Goal: Task Accomplishment & Management: Manage account settings

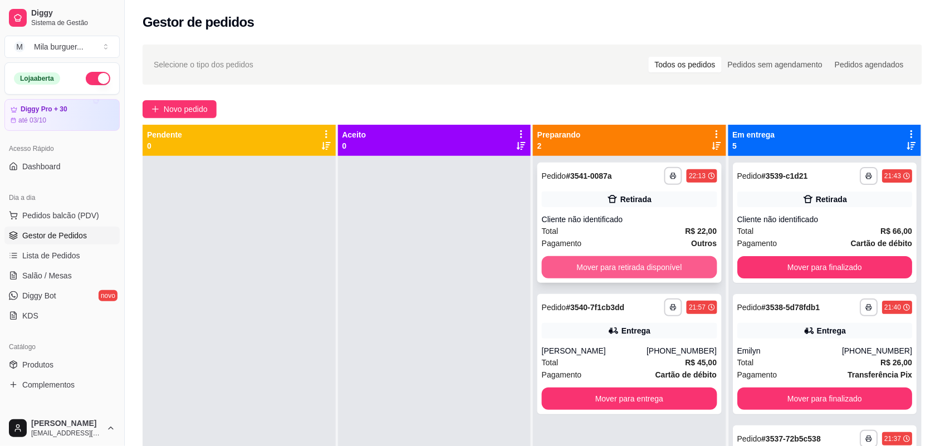
click at [611, 262] on button "Mover para retirada disponível" at bounding box center [629, 267] width 175 height 22
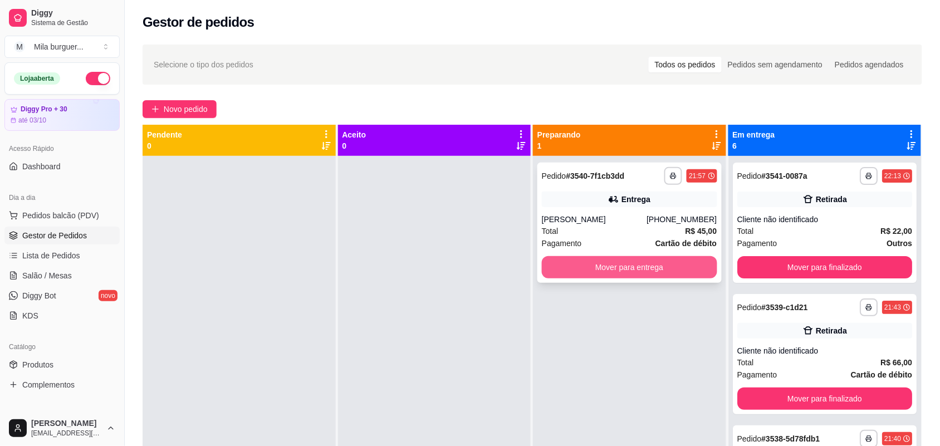
click at [614, 269] on button "Mover para entrega" at bounding box center [629, 267] width 175 height 22
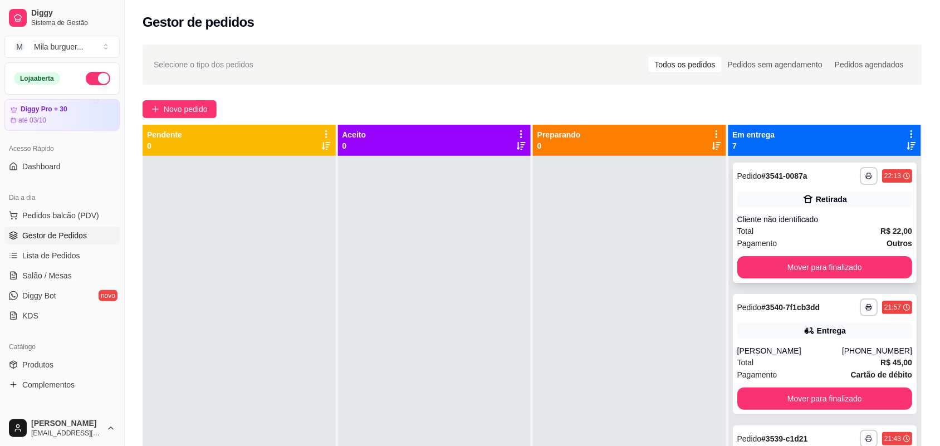
click at [837, 254] on div "**********" at bounding box center [825, 223] width 184 height 120
click at [844, 267] on button "Mover para finalizado" at bounding box center [824, 268] width 170 height 22
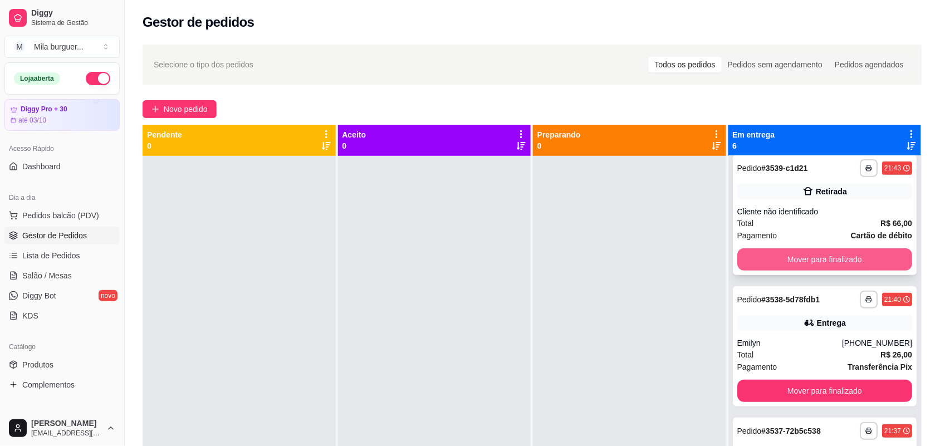
click at [852, 259] on button "Mover para finalizado" at bounding box center [824, 259] width 175 height 22
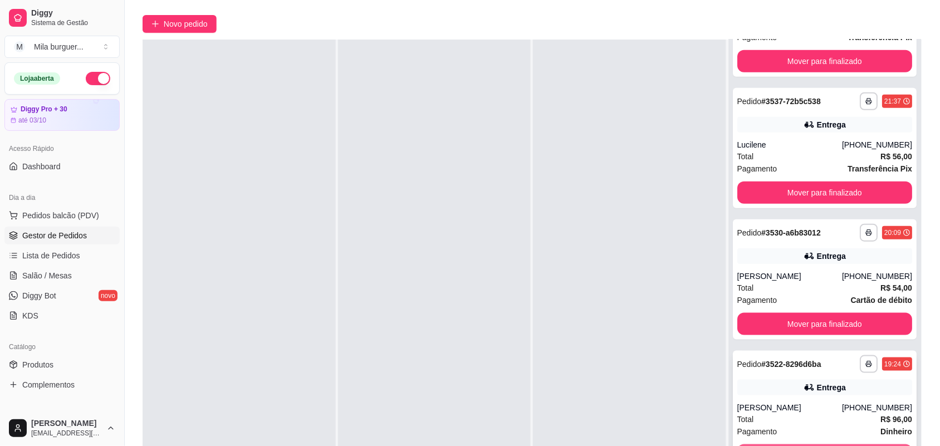
scroll to position [170, 0]
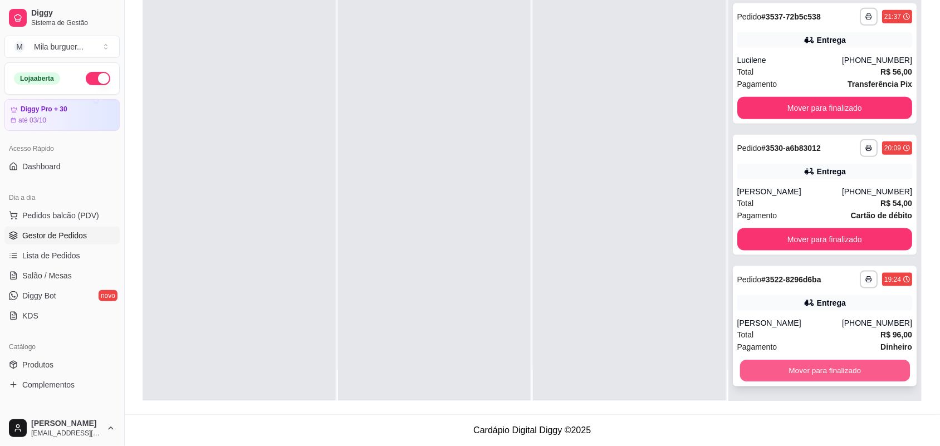
click at [840, 377] on button "Mover para finalizado" at bounding box center [824, 371] width 170 height 22
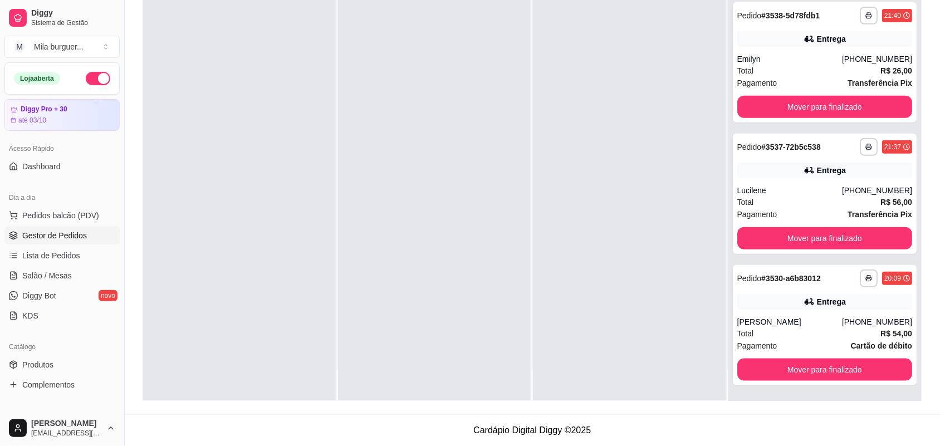
scroll to position [90, 0]
click at [839, 368] on button "Mover para finalizado" at bounding box center [824, 370] width 175 height 22
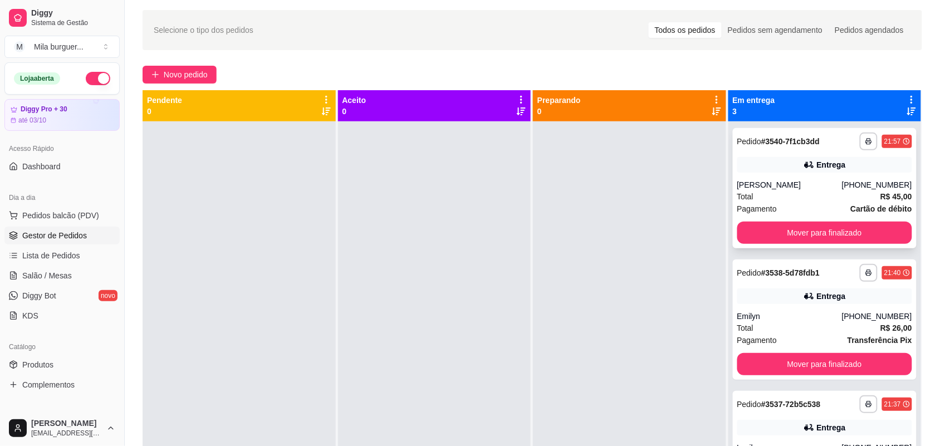
scroll to position [0, 0]
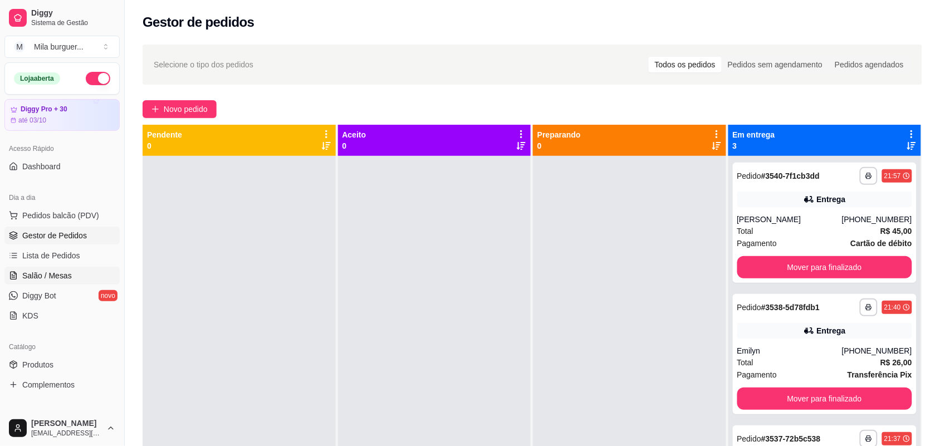
click at [37, 277] on span "Salão / Mesas" at bounding box center [47, 275] width 50 height 11
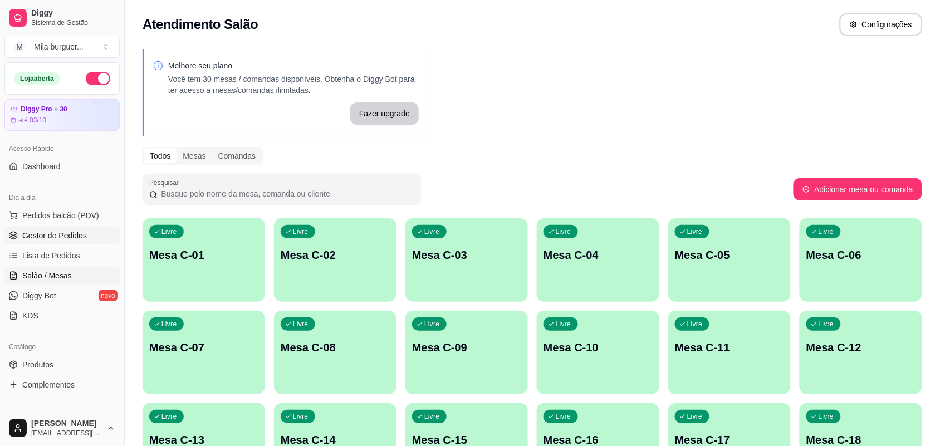
click at [56, 234] on span "Gestor de Pedidos" at bounding box center [54, 235] width 65 height 11
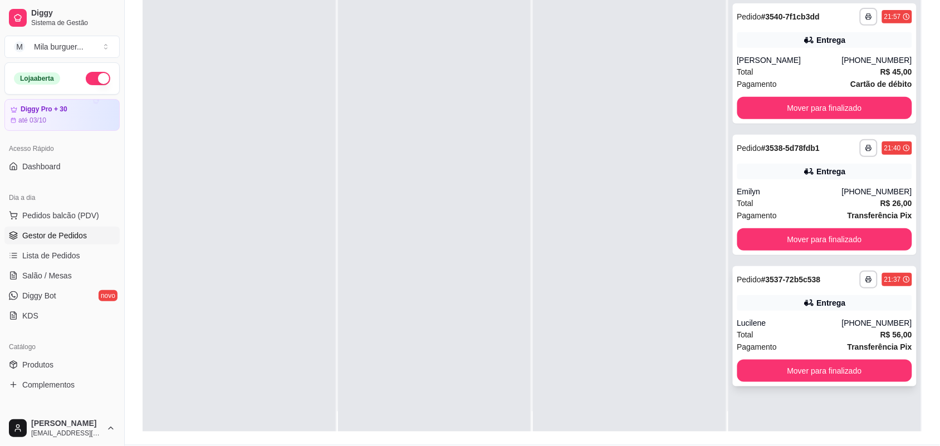
scroll to position [31, 0]
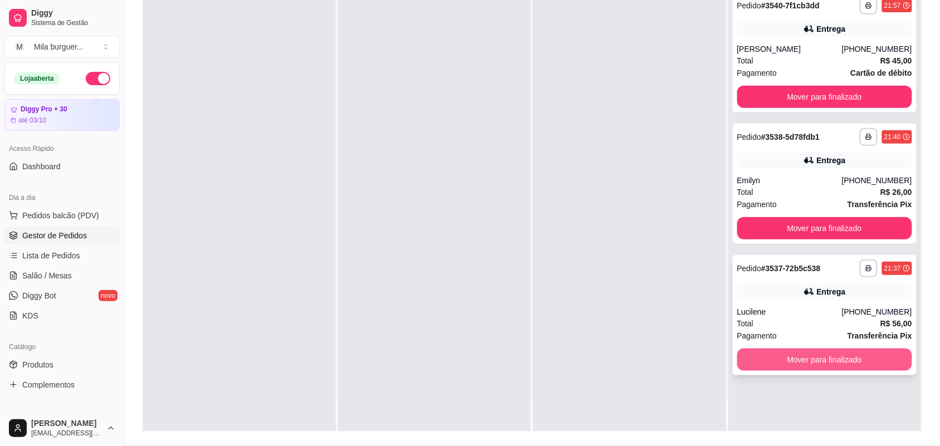
click at [801, 354] on button "Mover para finalizado" at bounding box center [824, 360] width 175 height 22
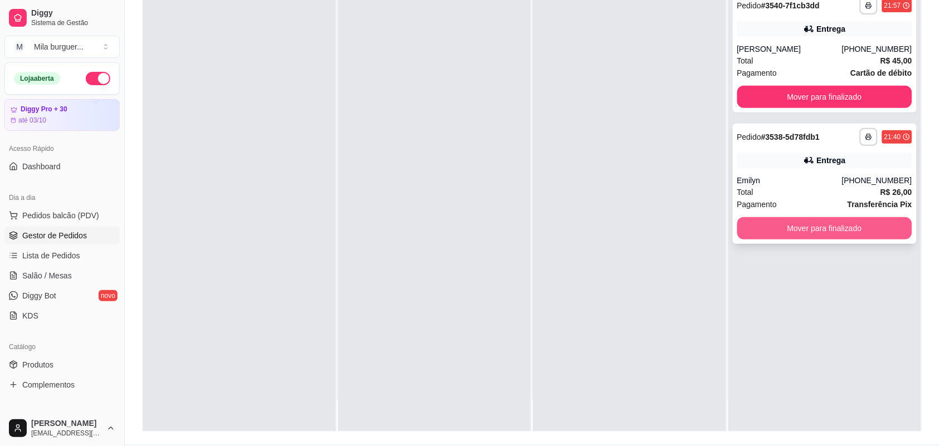
click at [774, 230] on button "Mover para finalizado" at bounding box center [824, 228] width 175 height 22
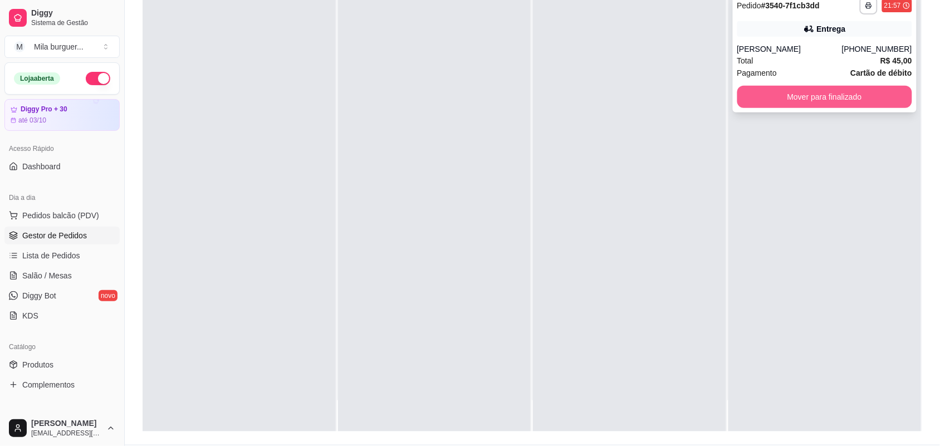
click at [770, 105] on button "Mover para finalizado" at bounding box center [824, 97] width 175 height 22
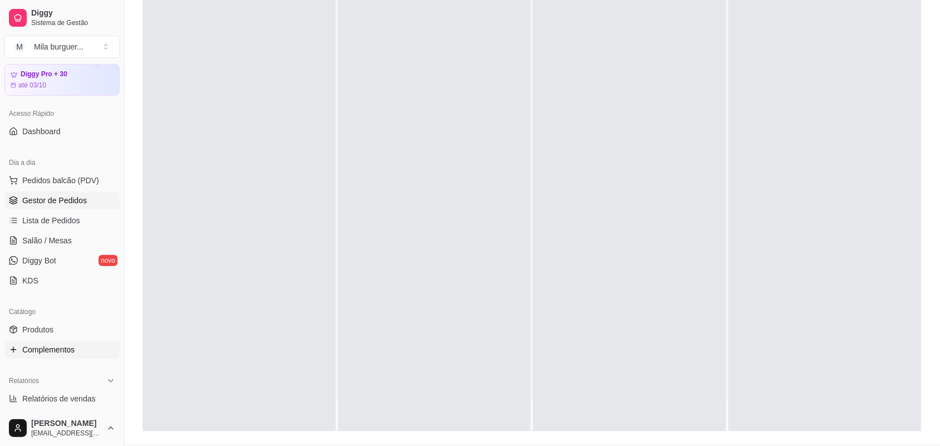
scroll to position [70, 0]
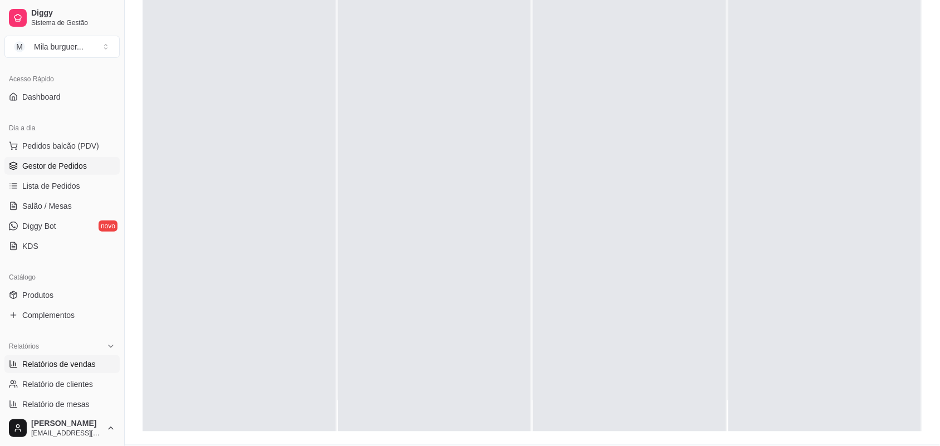
click at [42, 359] on span "Relatórios de vendas" at bounding box center [58, 364] width 73 height 11
select select "ALL"
select select "0"
